Goal: Task Accomplishment & Management: Manage account settings

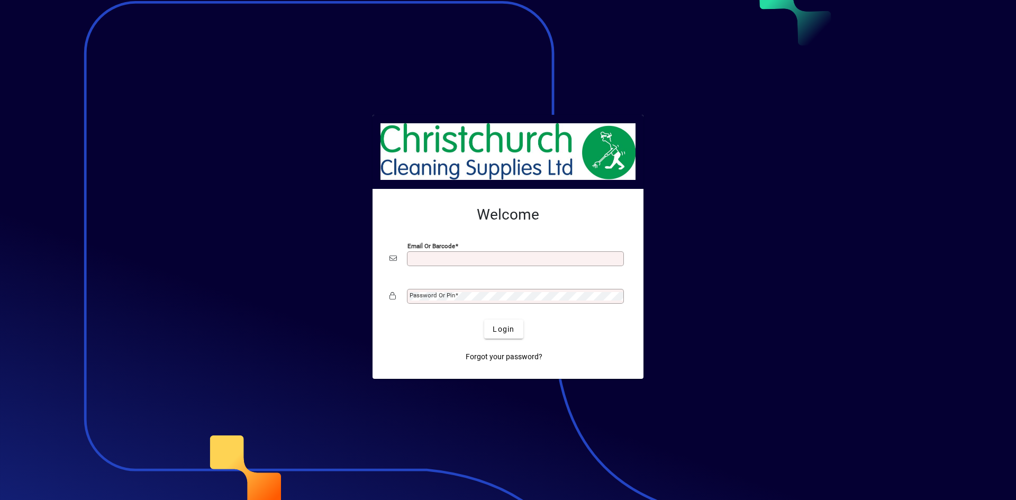
click at [461, 249] on div "Email or Barcode" at bounding box center [507, 259] width 237 height 20
click at [458, 253] on div "Email or Barcode" at bounding box center [515, 258] width 217 height 15
click at [454, 260] on input "Email or Barcode" at bounding box center [516, 258] width 214 height 8
type input "**********"
click at [484, 319] on button "Login" at bounding box center [503, 328] width 39 height 19
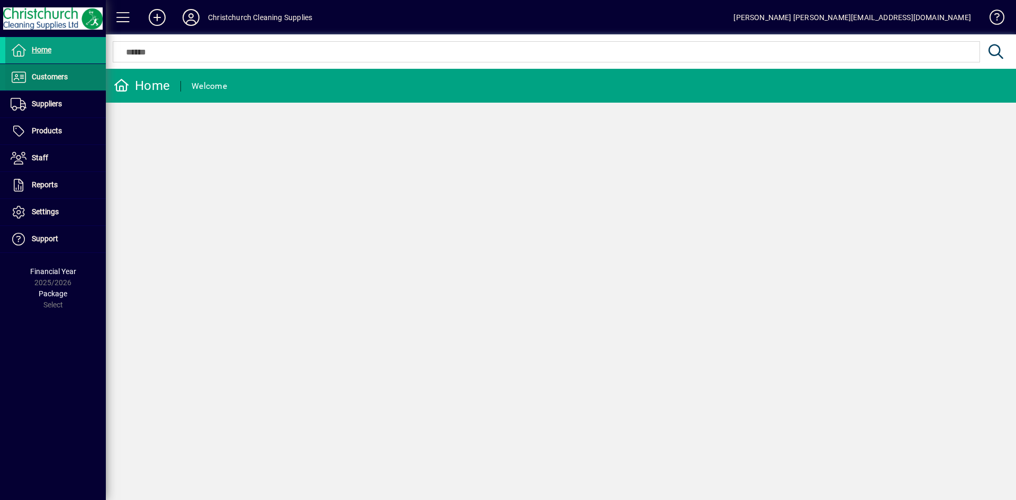
click at [31, 75] on span "Customers" at bounding box center [36, 77] width 62 height 13
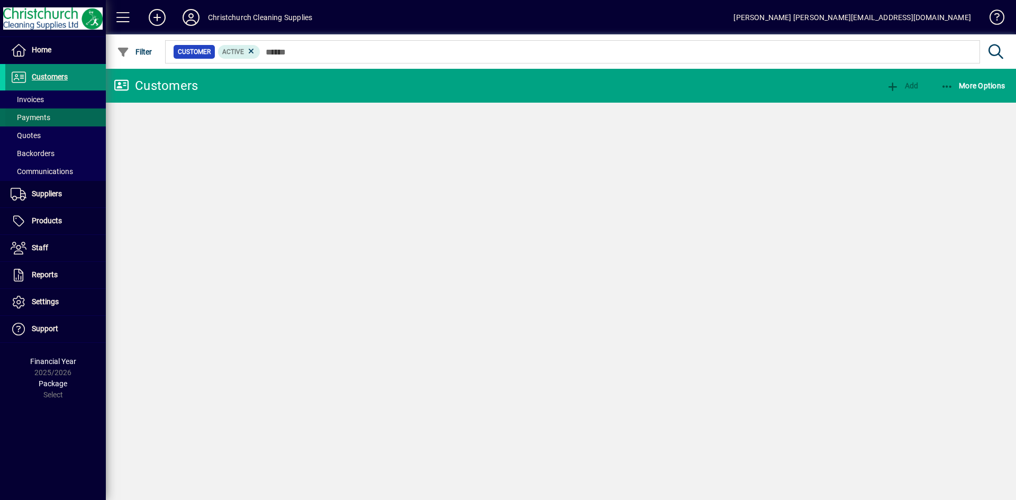
click at [34, 105] on span at bounding box center [55, 117] width 101 height 25
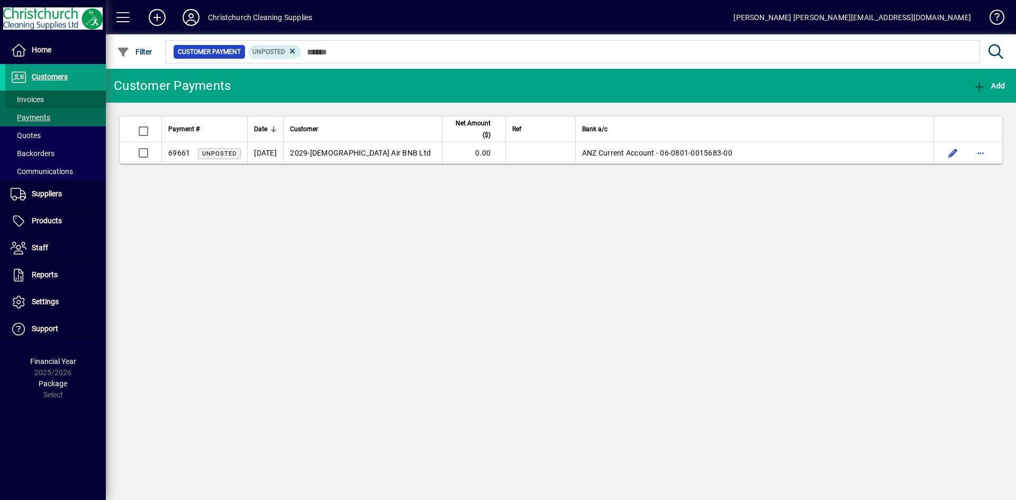
click at [43, 103] on span "Invoices" at bounding box center [27, 99] width 33 height 8
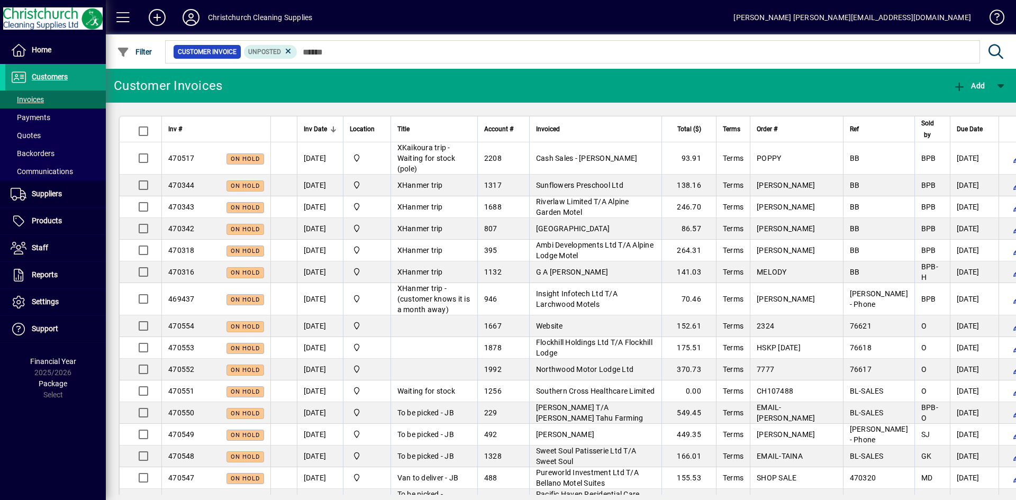
click at [444, 115] on app-page-flat "Inv # Inv Date Location Title Account # Invoiced Total ($) Terms Order # Ref So…" at bounding box center [561, 299] width 910 height 392
click at [441, 119] on th "Title" at bounding box center [433, 129] width 87 height 26
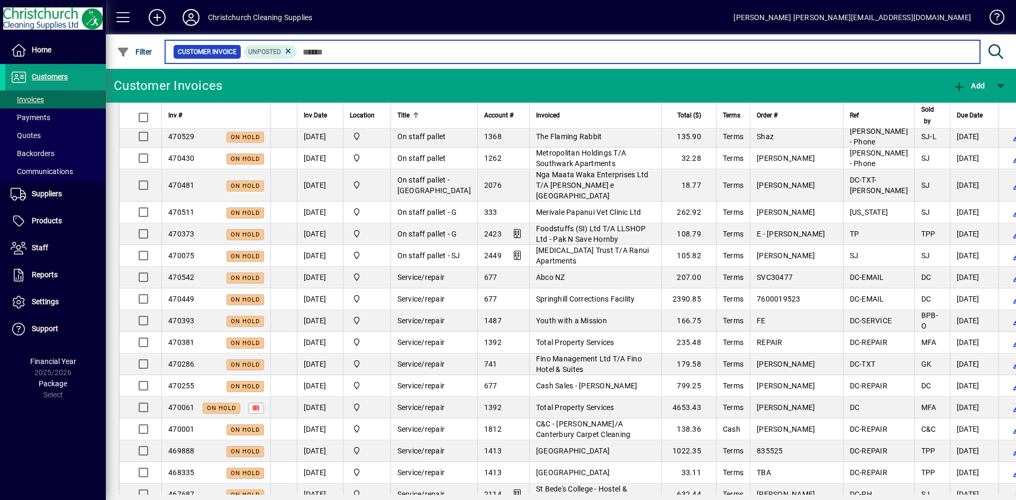
scroll to position [423, 0]
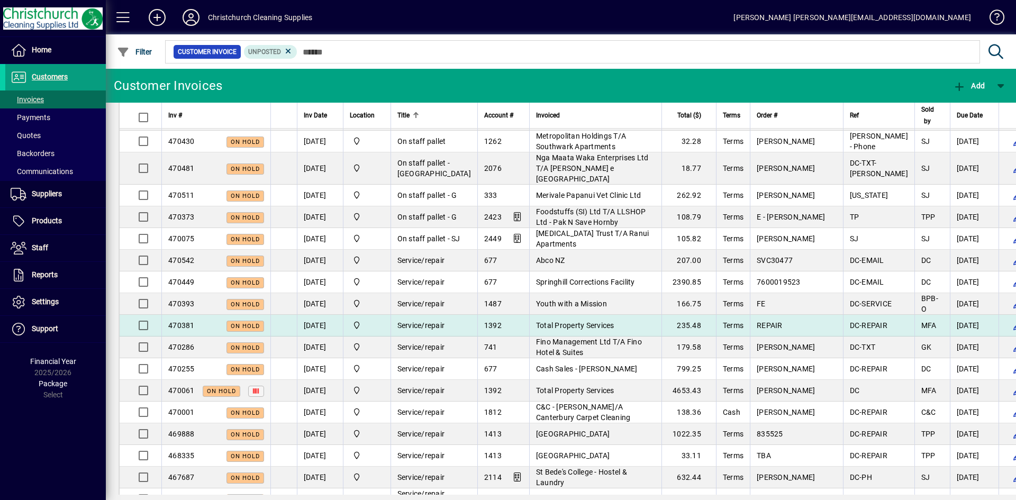
click at [536, 330] on span "Total Property Services" at bounding box center [575, 325] width 78 height 8
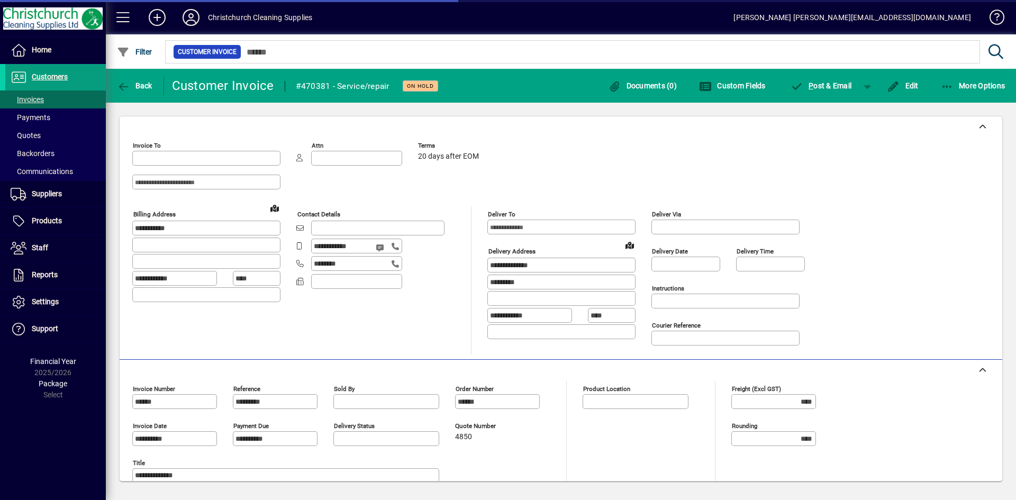
type input "**********"
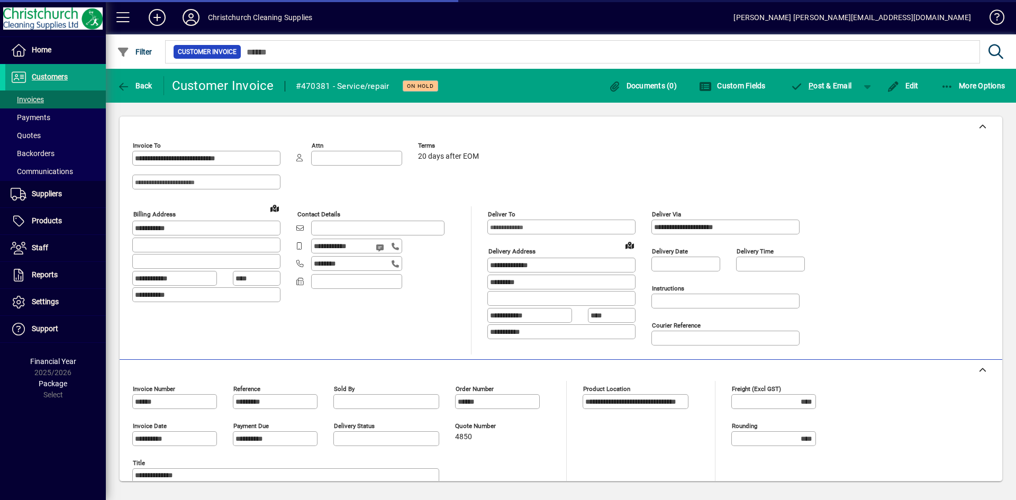
type input "**********"
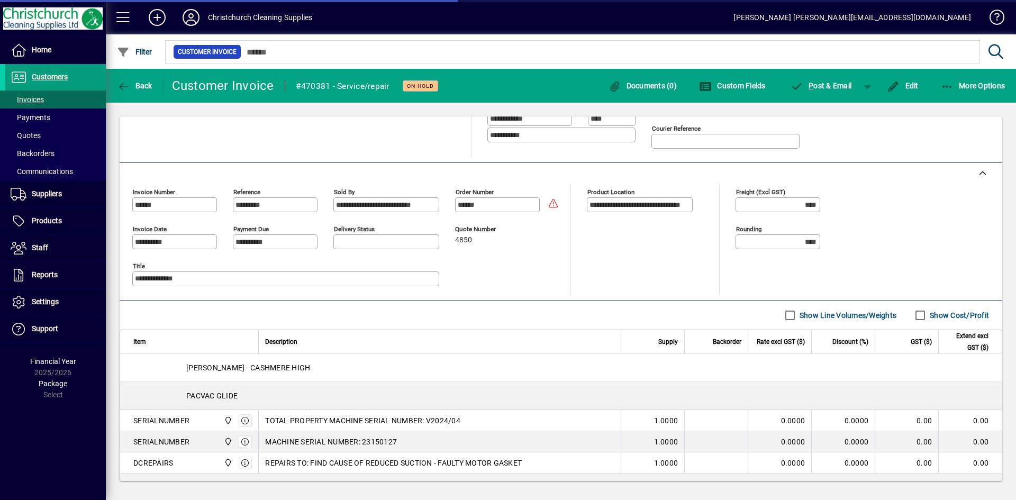
scroll to position [317, 0]
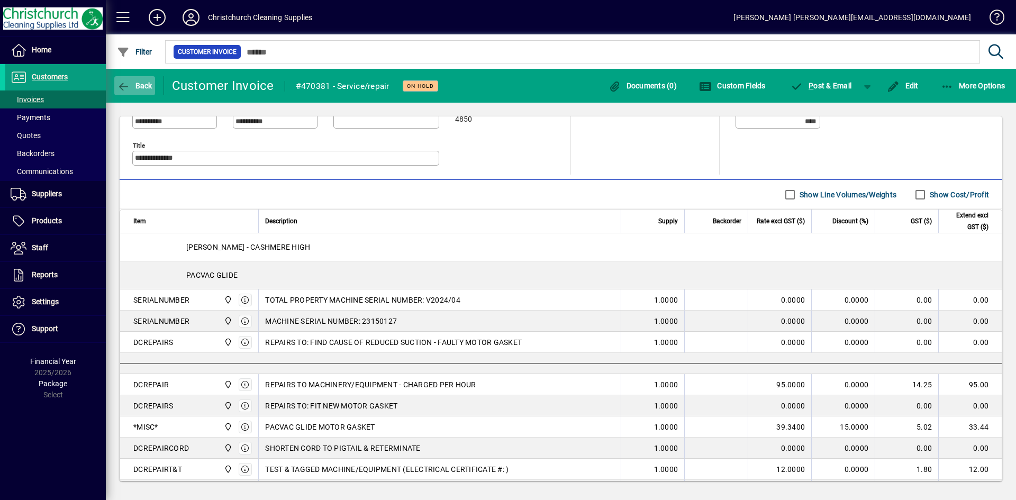
click at [133, 89] on span "Back" at bounding box center [134, 85] width 35 height 8
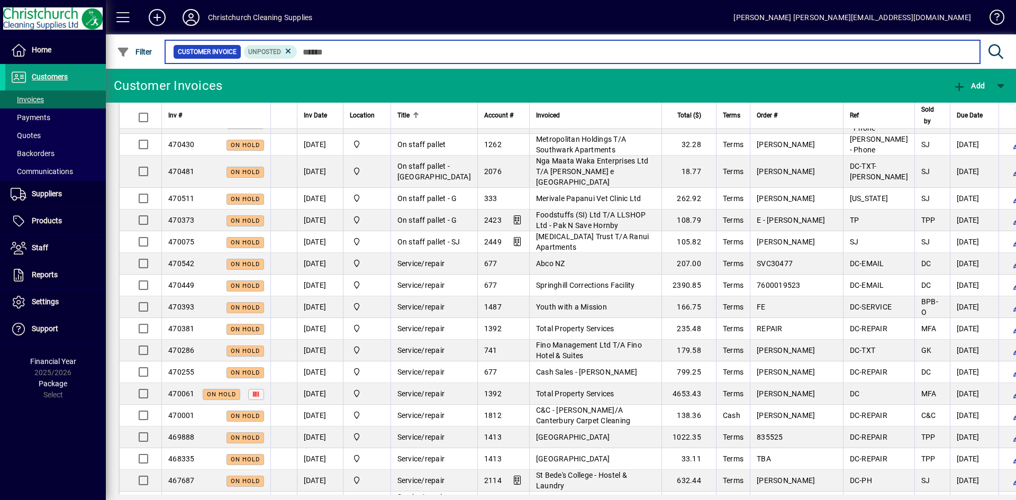
scroll to position [423, 0]
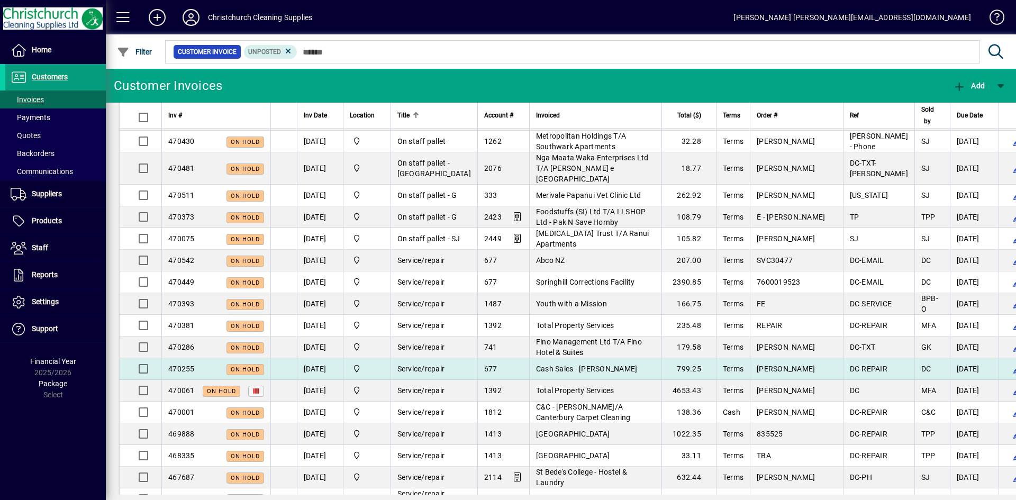
click at [542, 373] on span "Cash Sales - [PERSON_NAME]" at bounding box center [587, 368] width 102 height 8
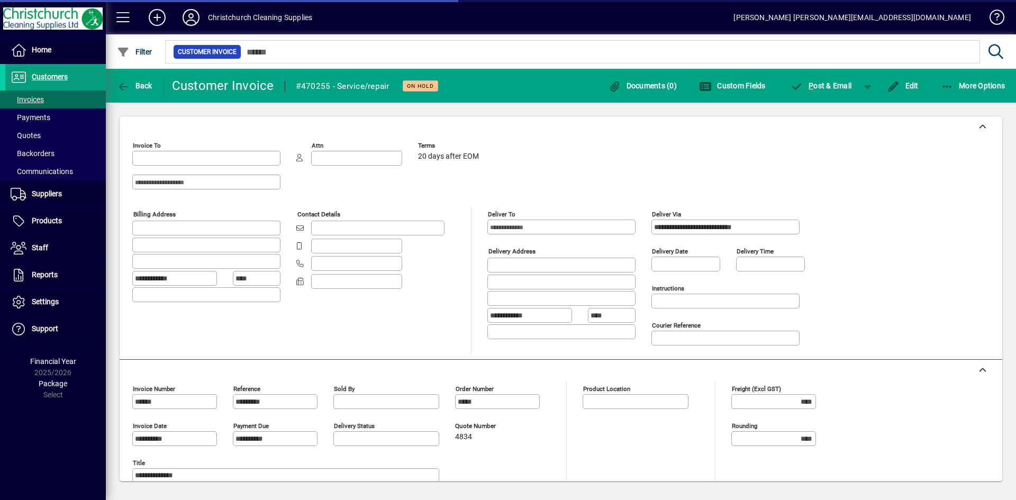
type input "**********"
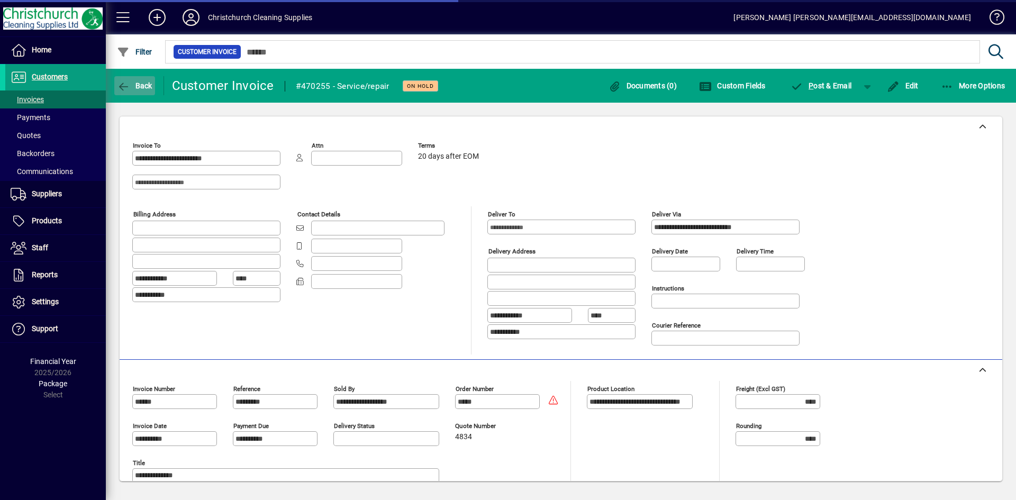
click at [132, 79] on span "button" at bounding box center [134, 85] width 41 height 25
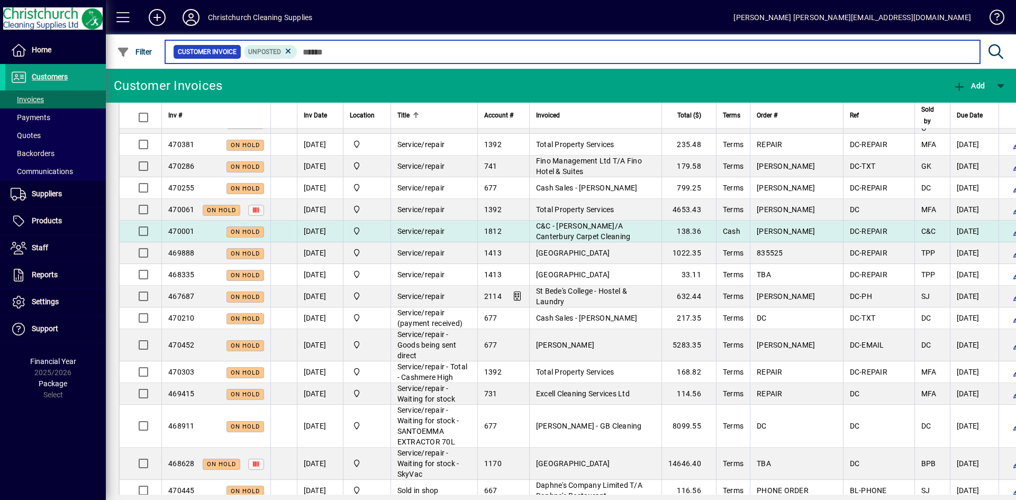
scroll to position [635, 0]
